Goal: Information Seeking & Learning: Find specific fact

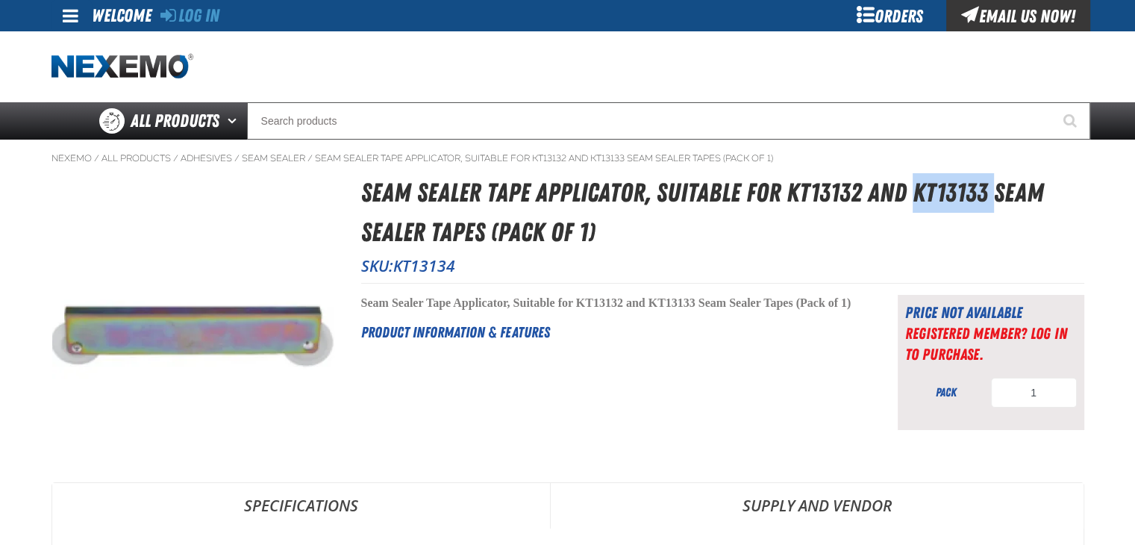
drag, startPoint x: 912, startPoint y: 192, endPoint x: 986, endPoint y: 190, distance: 73.1
click at [986, 190] on h1 "Seam Sealer Tape Applicator, Suitable for KT13132 and KT13133 Seam Sealer Tapes…" at bounding box center [722, 212] width 723 height 78
copy h1 "KT13133"
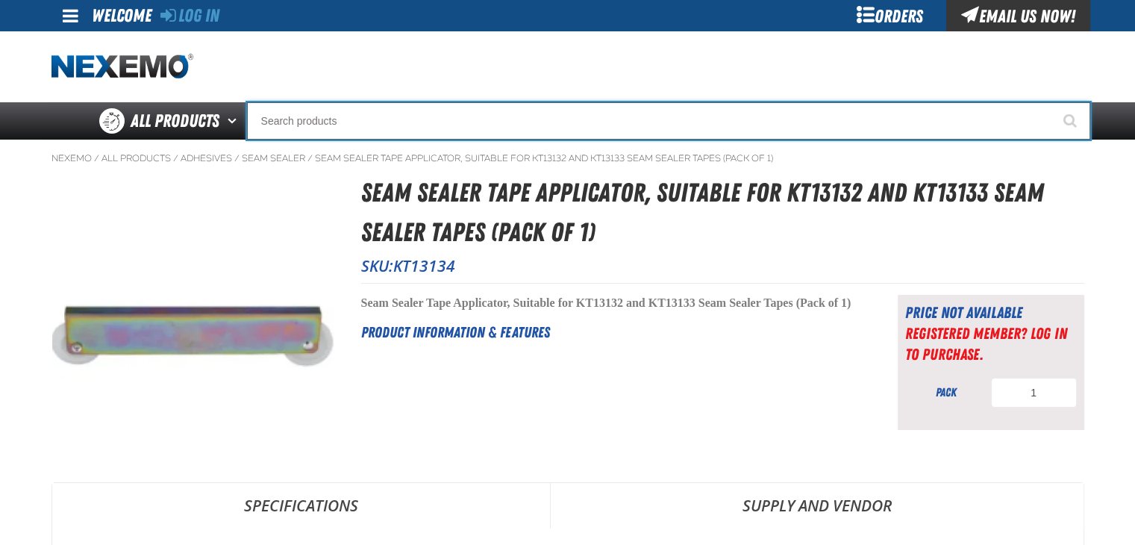
paste input "KT13133"
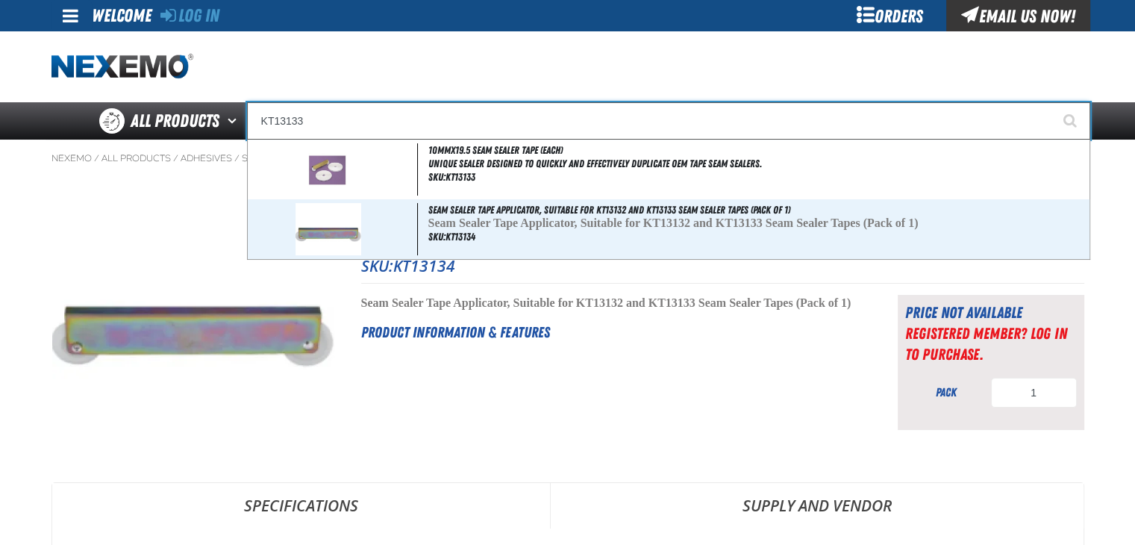
type input "KT13133"
click at [1053, 102] on button "Start Searching" at bounding box center [1071, 120] width 37 height 37
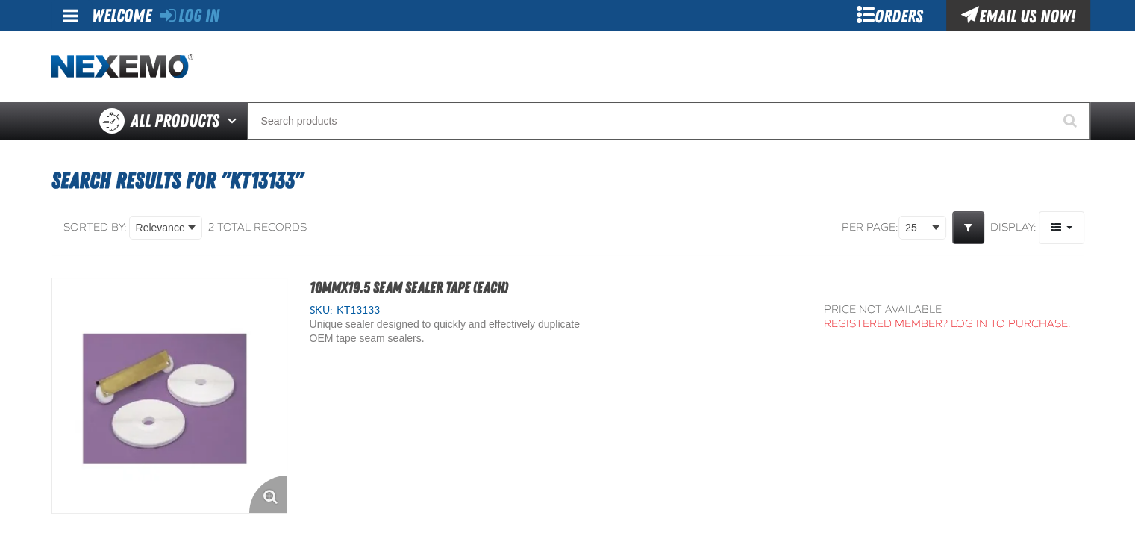
click at [194, 366] on img "View Details of the 10mmx19.5 Seam Sealer Tape (each)" at bounding box center [169, 395] width 234 height 234
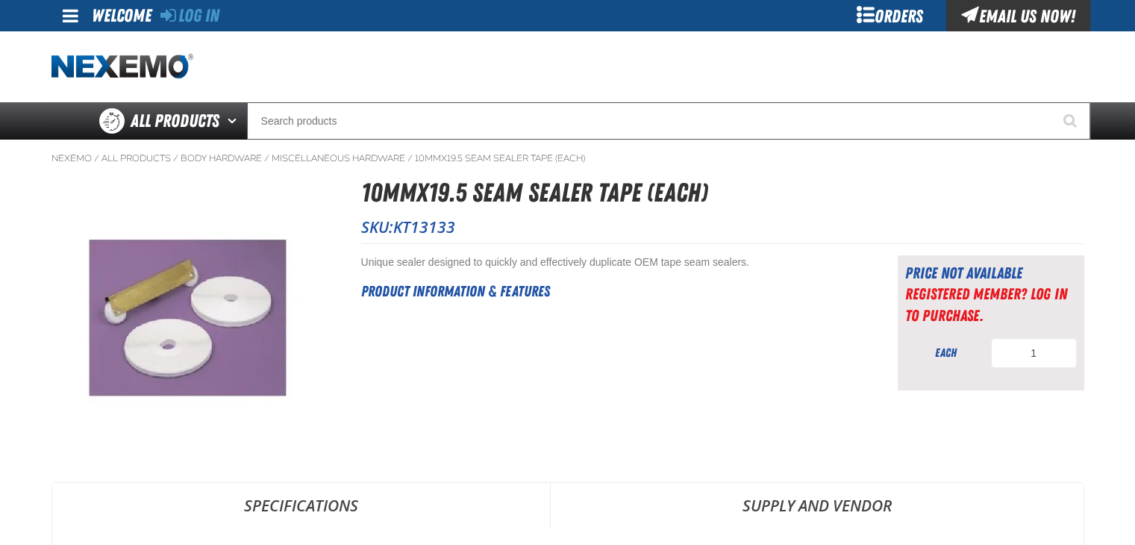
click at [777, 243] on div "Short Description: Unique sealer designed to quickly and effectively duplicate …" at bounding box center [722, 316] width 723 height 147
drag, startPoint x: 463, startPoint y: 228, endPoint x: 392, endPoint y: 225, distance: 70.9
click at [392, 225] on p "SKU: KT13133" at bounding box center [722, 226] width 723 height 21
copy p "KT13133"
